Goal: Information Seeking & Learning: Learn about a topic

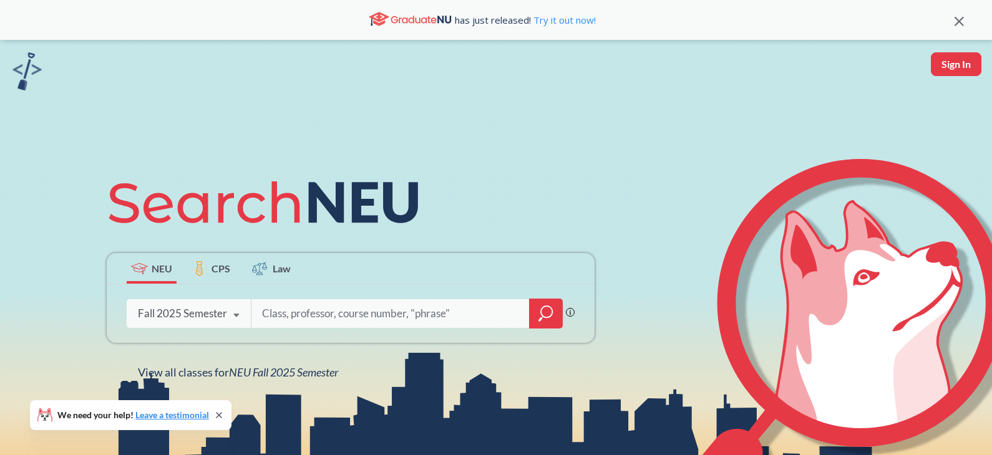
click at [531, 318] on div at bounding box center [546, 314] width 34 height 30
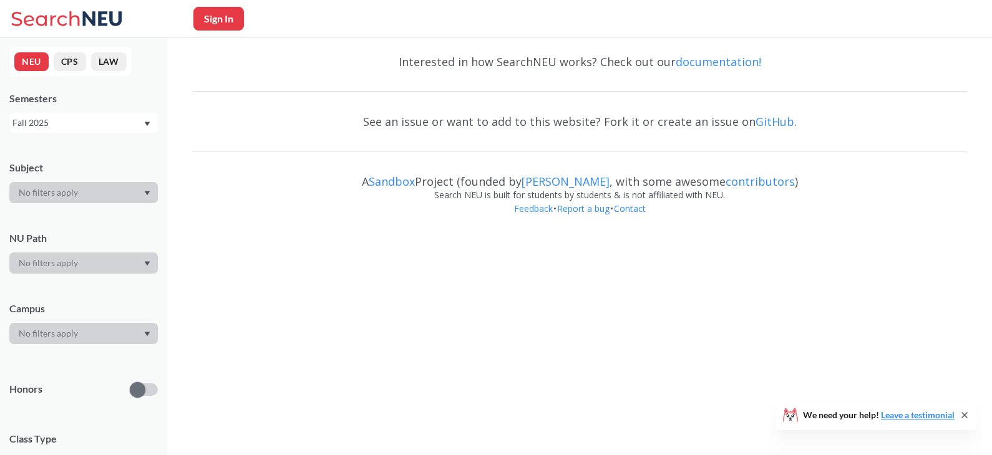
click at [539, 317] on body "Sign In We need your help! Leave a testimonial NEU CPS LAW Semesters Fall 2025 …" at bounding box center [496, 227] width 992 height 455
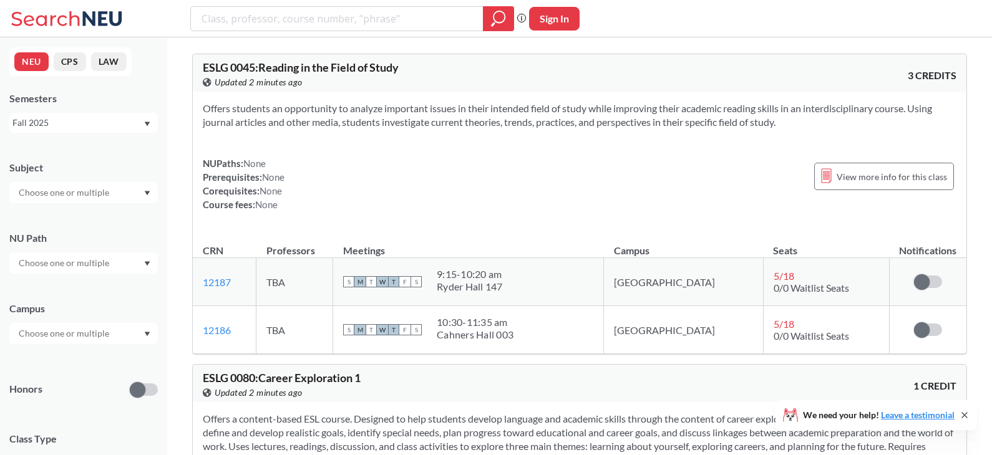
click at [84, 251] on div "NU Path" at bounding box center [83, 246] width 148 height 55
click at [84, 264] on input "text" at bounding box center [64, 263] width 105 height 15
type input "e"
click at [291, 18] on input "search" at bounding box center [337, 18] width 274 height 21
click at [96, 259] on input "text" at bounding box center [64, 263] width 105 height 15
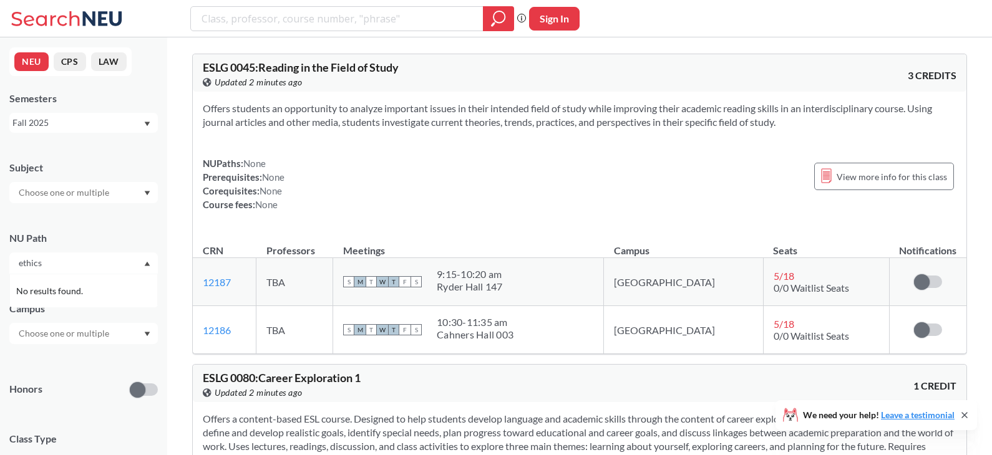
click at [82, 269] on input "ethics" at bounding box center [64, 263] width 105 height 15
type input "ethic"
click at [74, 291] on span "Ethical Reasoning" at bounding box center [51, 291] width 71 height 14
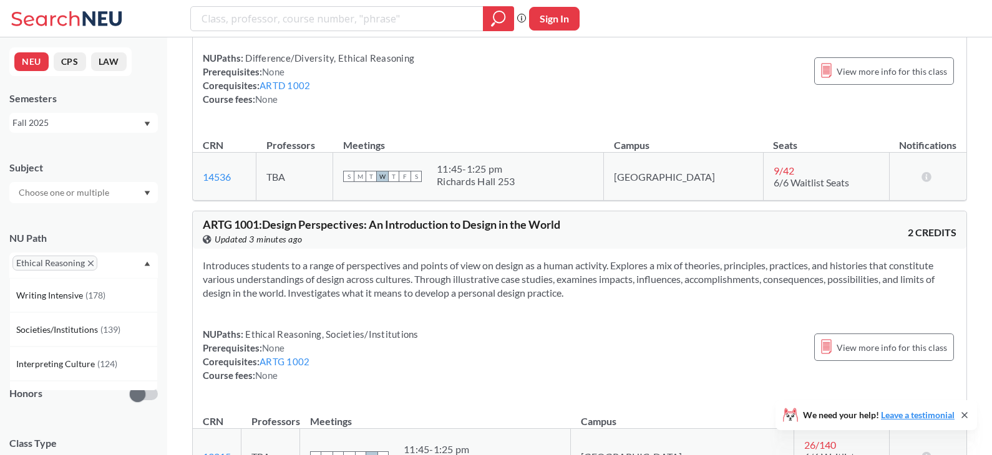
scroll to position [191, 0]
click at [282, 365] on link "ARTG 1002" at bounding box center [284, 359] width 50 height 11
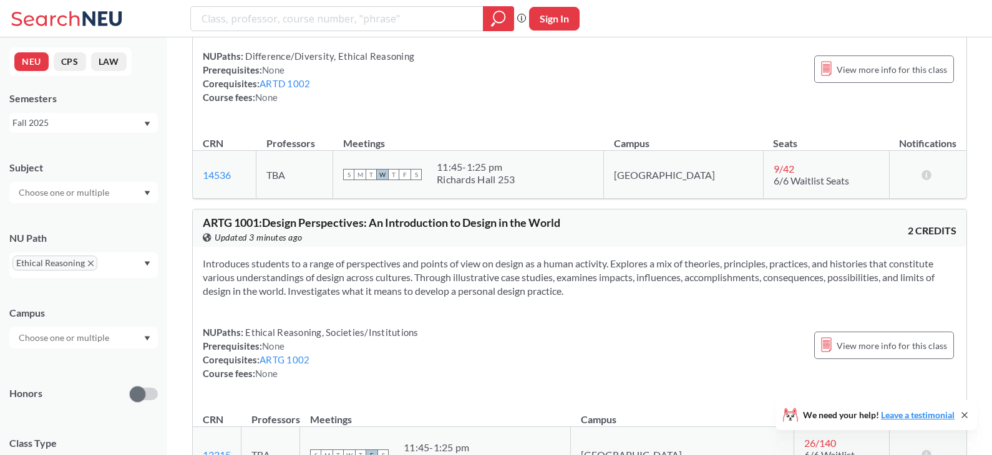
scroll to position [61, 0]
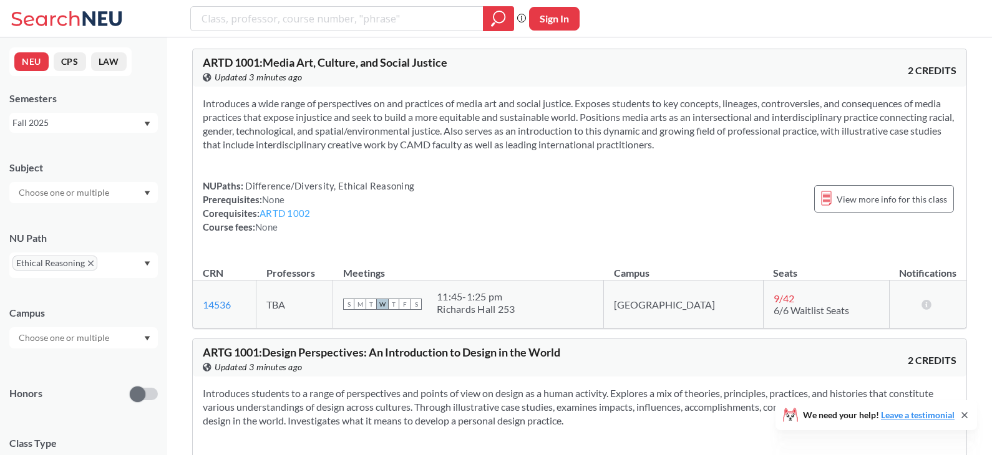
click at [291, 213] on link "ARTD 1002" at bounding box center [284, 213] width 51 height 11
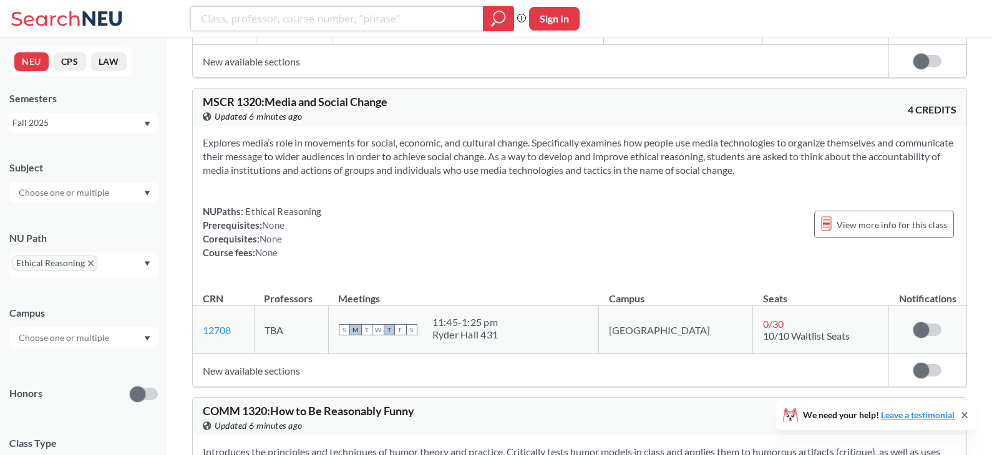
scroll to position [8068, 0]
